Goal: Information Seeking & Learning: Learn about a topic

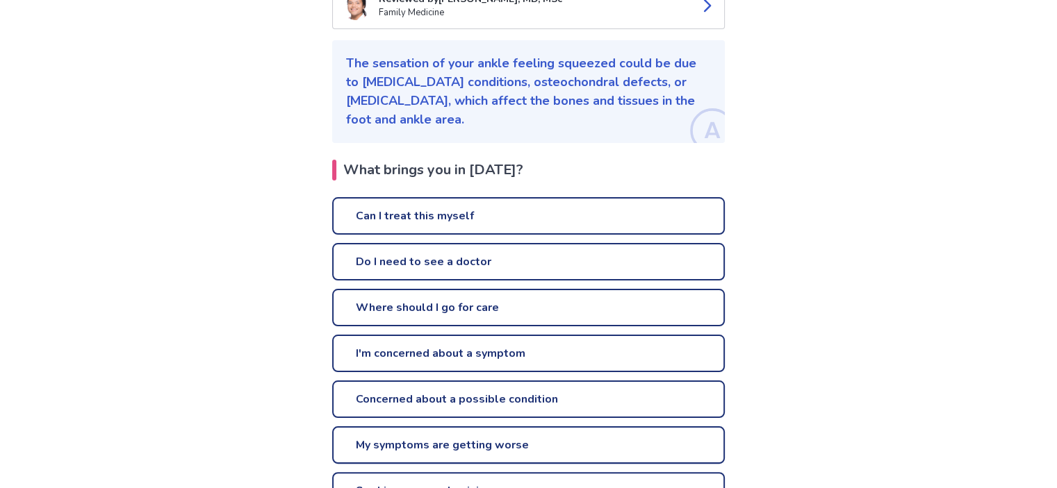
scroll to position [195, 0]
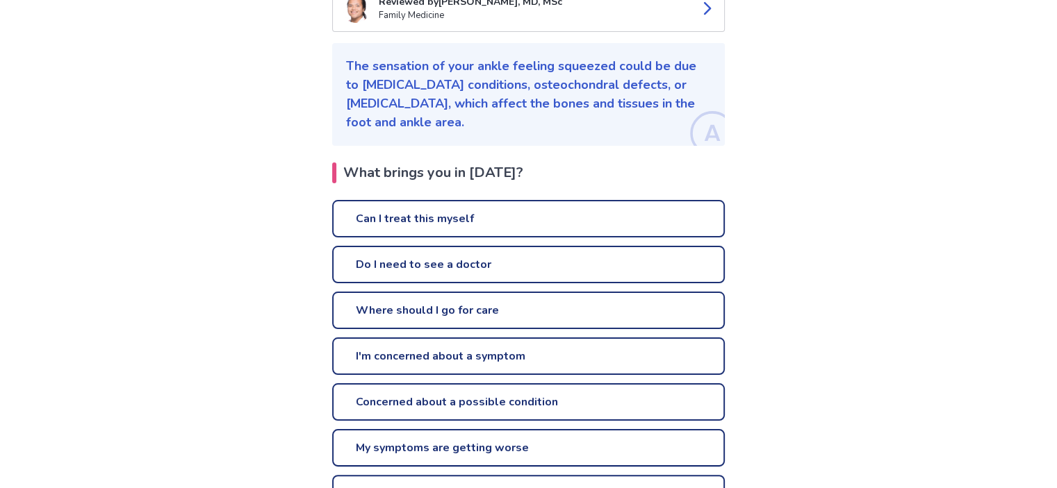
click at [411, 225] on link "Can I treat this myself" at bounding box center [528, 219] width 393 height 38
